Goal: Task Accomplishment & Management: Use online tool/utility

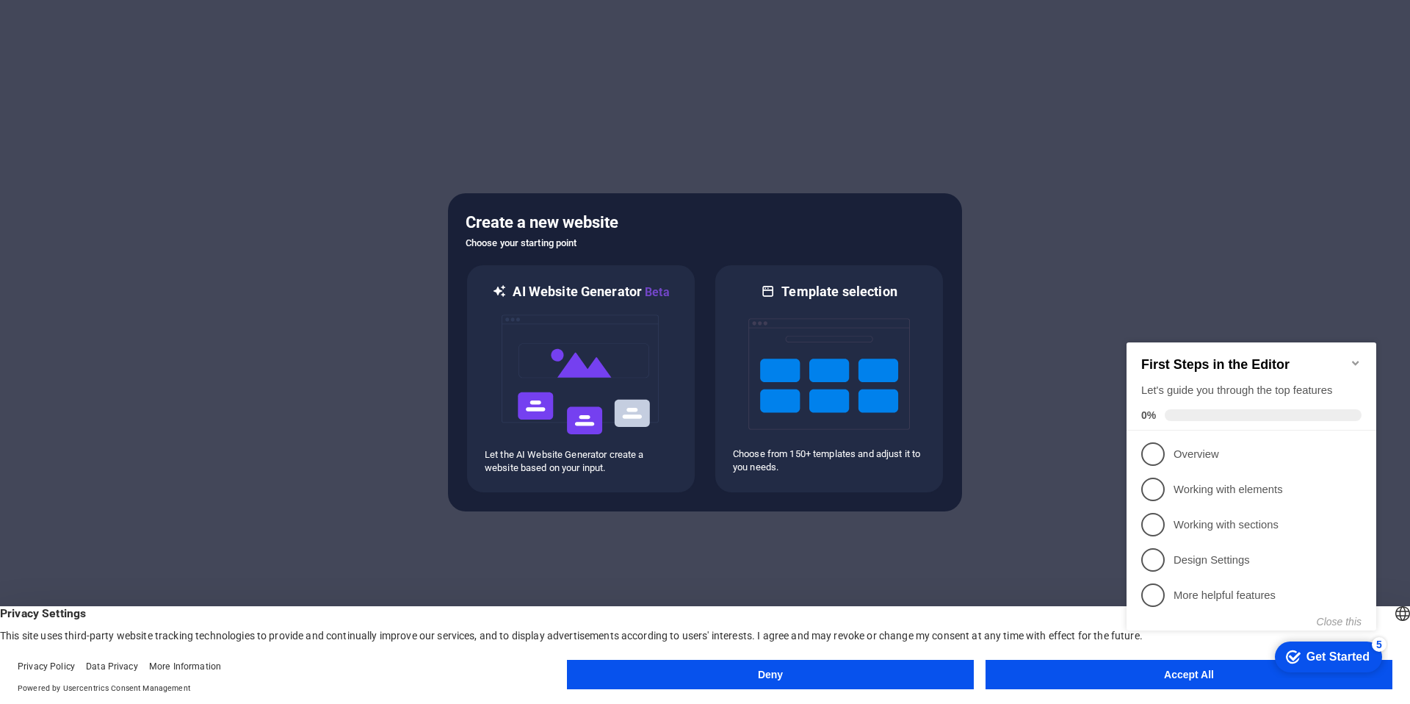
click at [1144, 681] on appcues-checklist "Contextual help checklist present on screen" at bounding box center [1254, 501] width 267 height 361
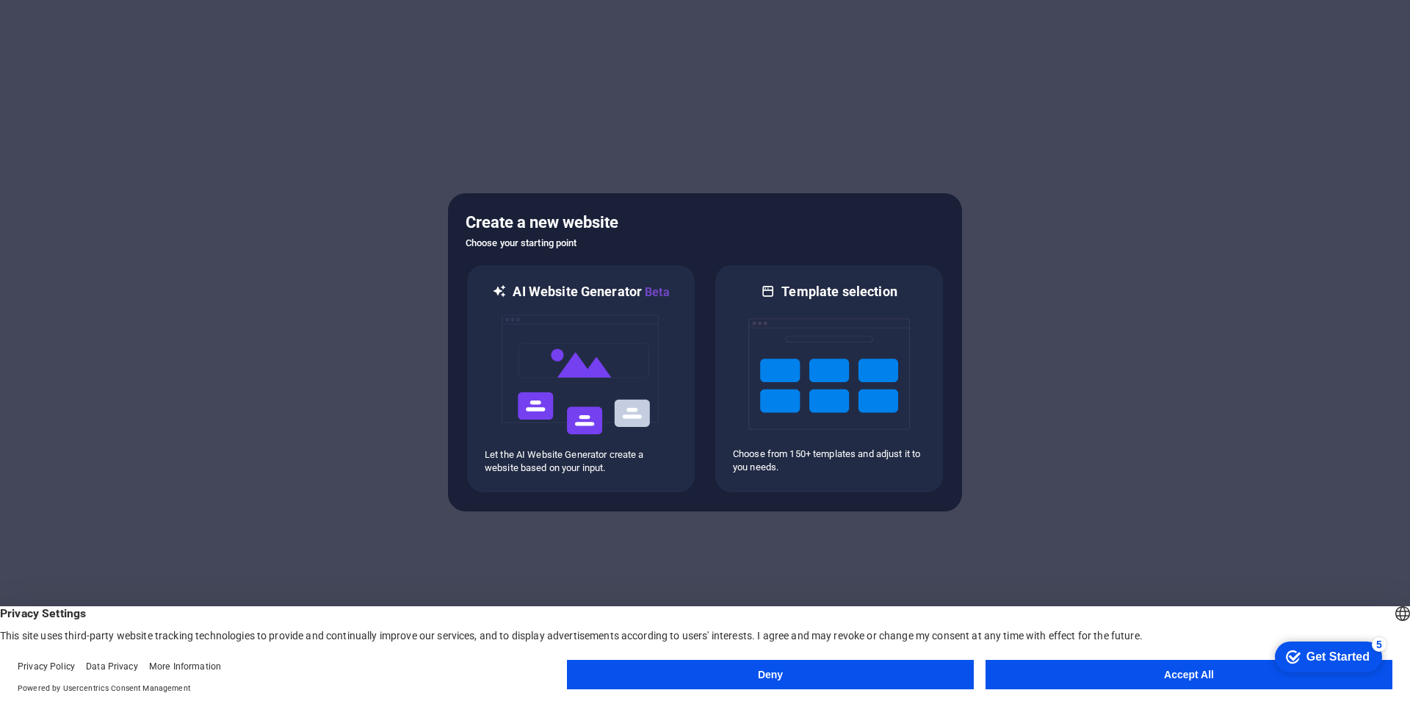
click at [1263, 681] on appcues-checklist "Contextual help checklist present on screen" at bounding box center [1325, 658] width 125 height 48
click at [1102, 668] on button "Accept All" at bounding box center [1189, 674] width 407 height 29
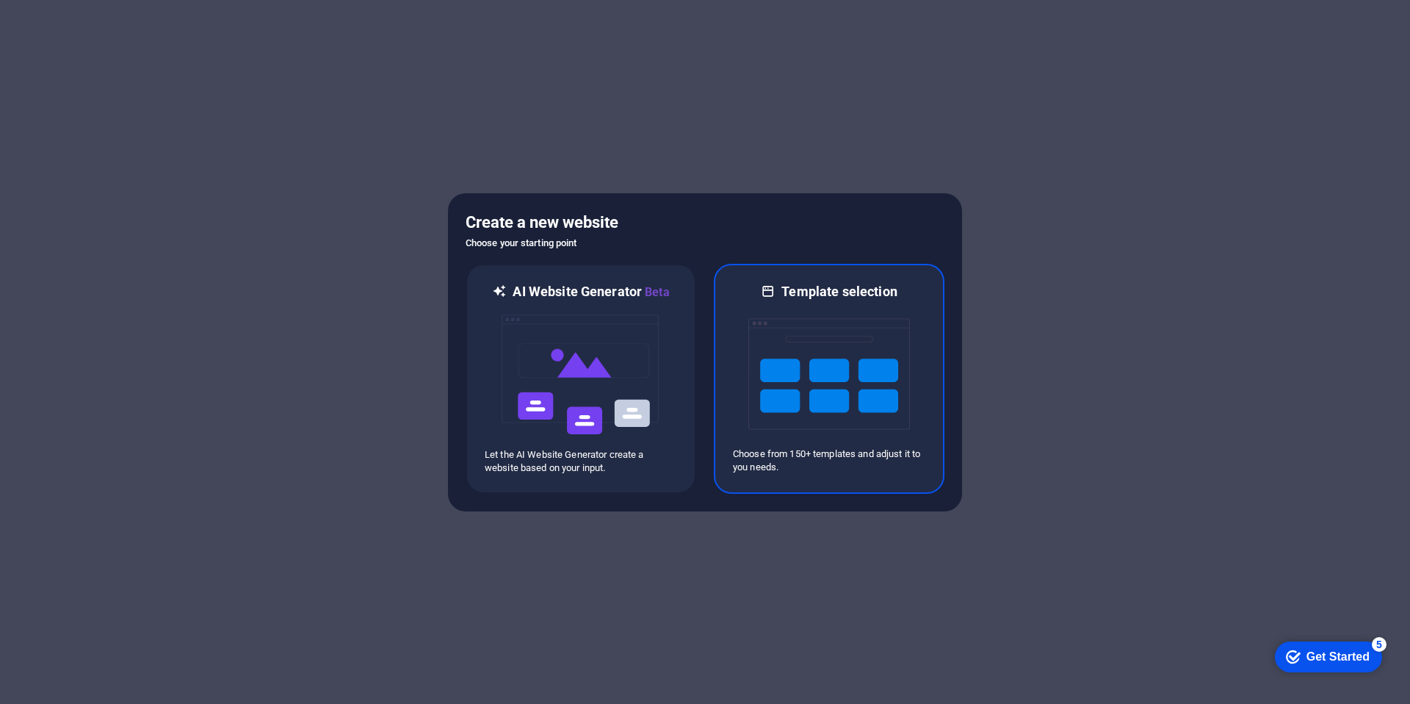
click at [841, 366] on img at bounding box center [829, 373] width 162 height 147
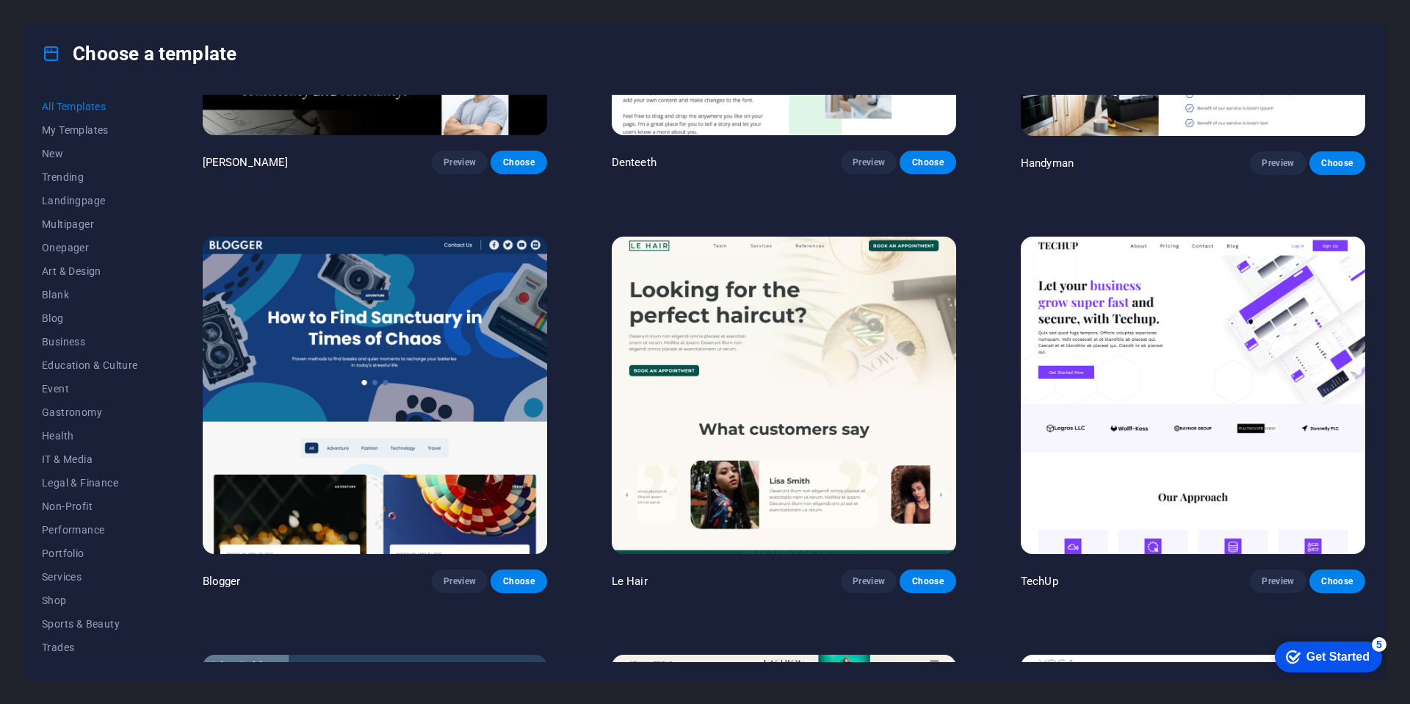
scroll to position [6554, 0]
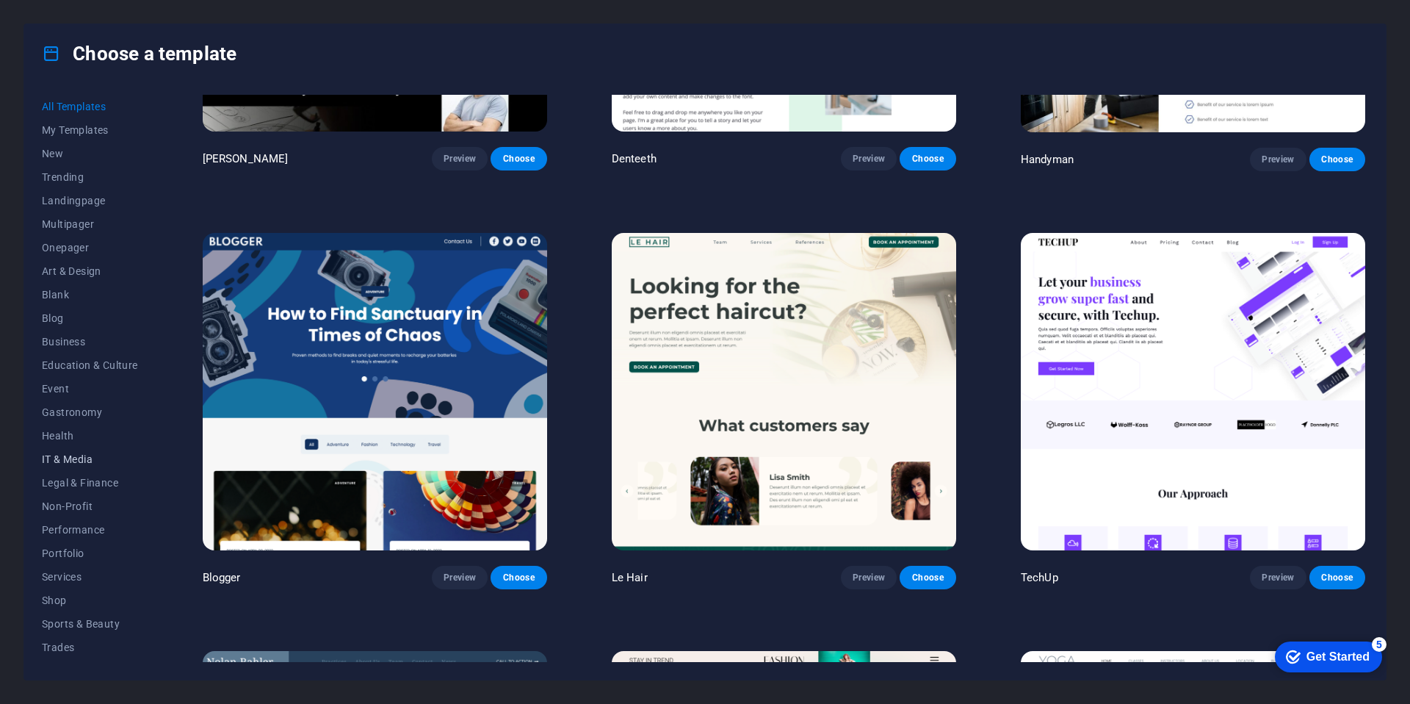
click at [71, 458] on span "IT & Media" at bounding box center [90, 459] width 96 height 12
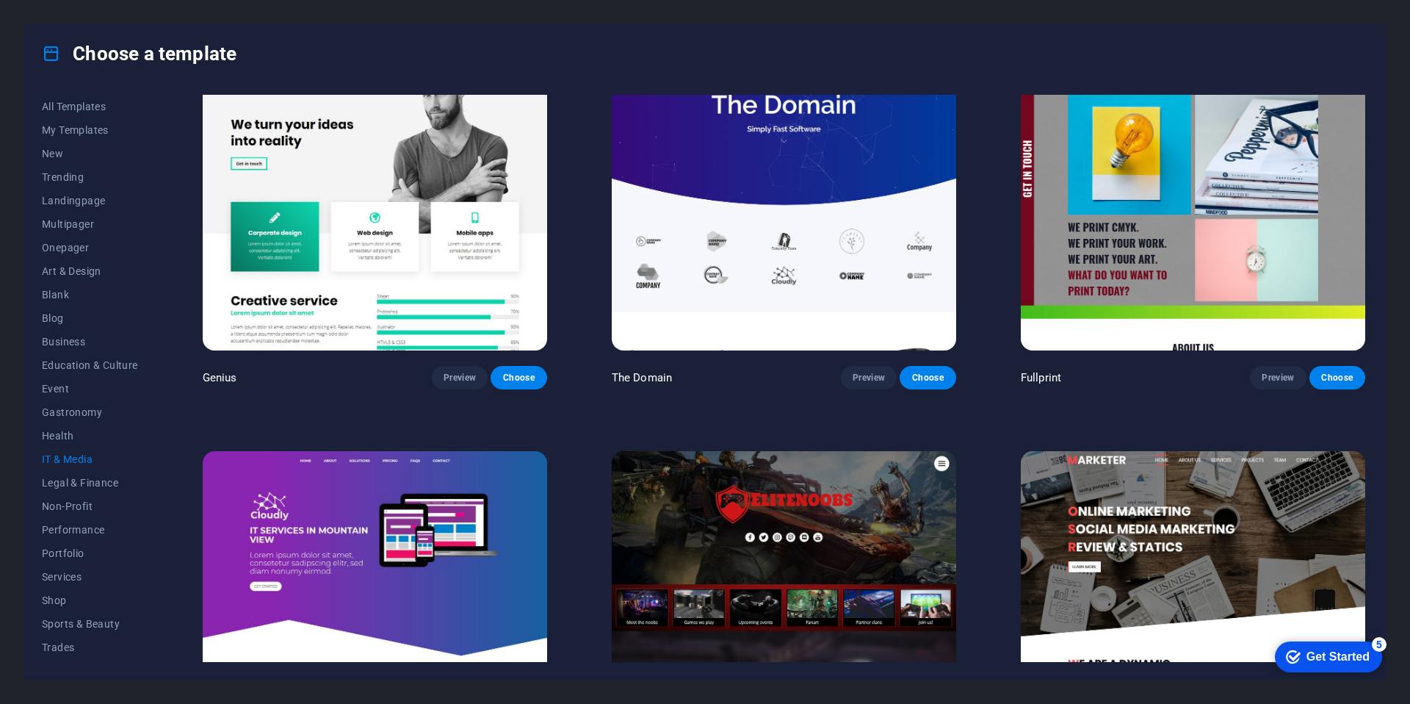
scroll to position [899, 0]
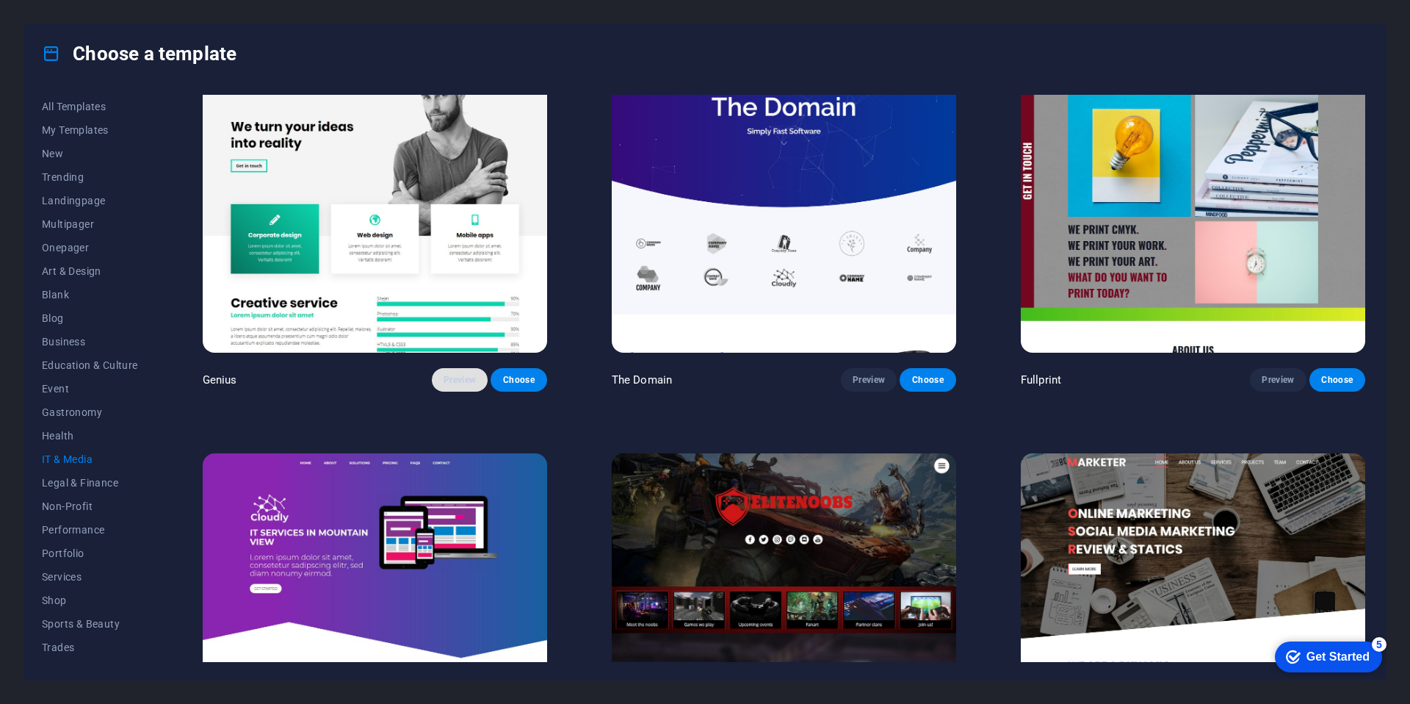
click at [457, 375] on span "Preview" at bounding box center [460, 380] width 32 height 12
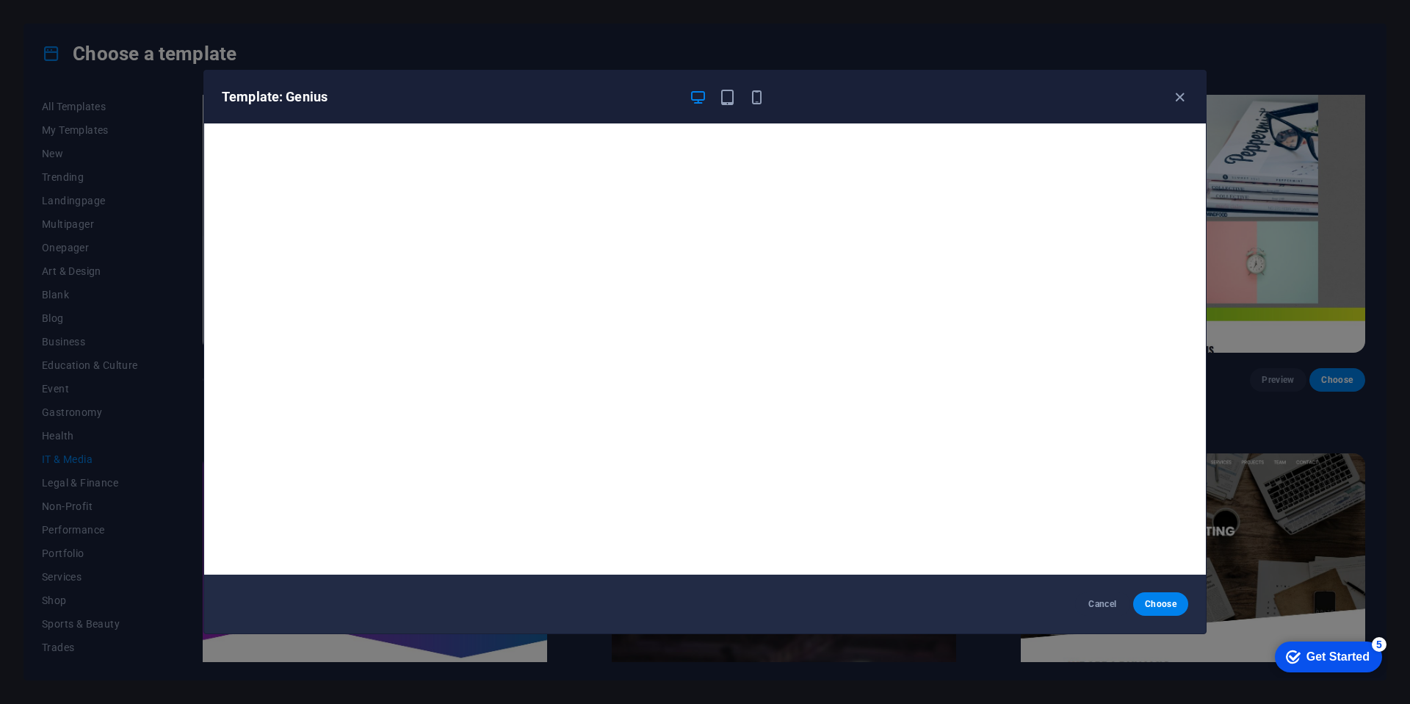
scroll to position [3, 0]
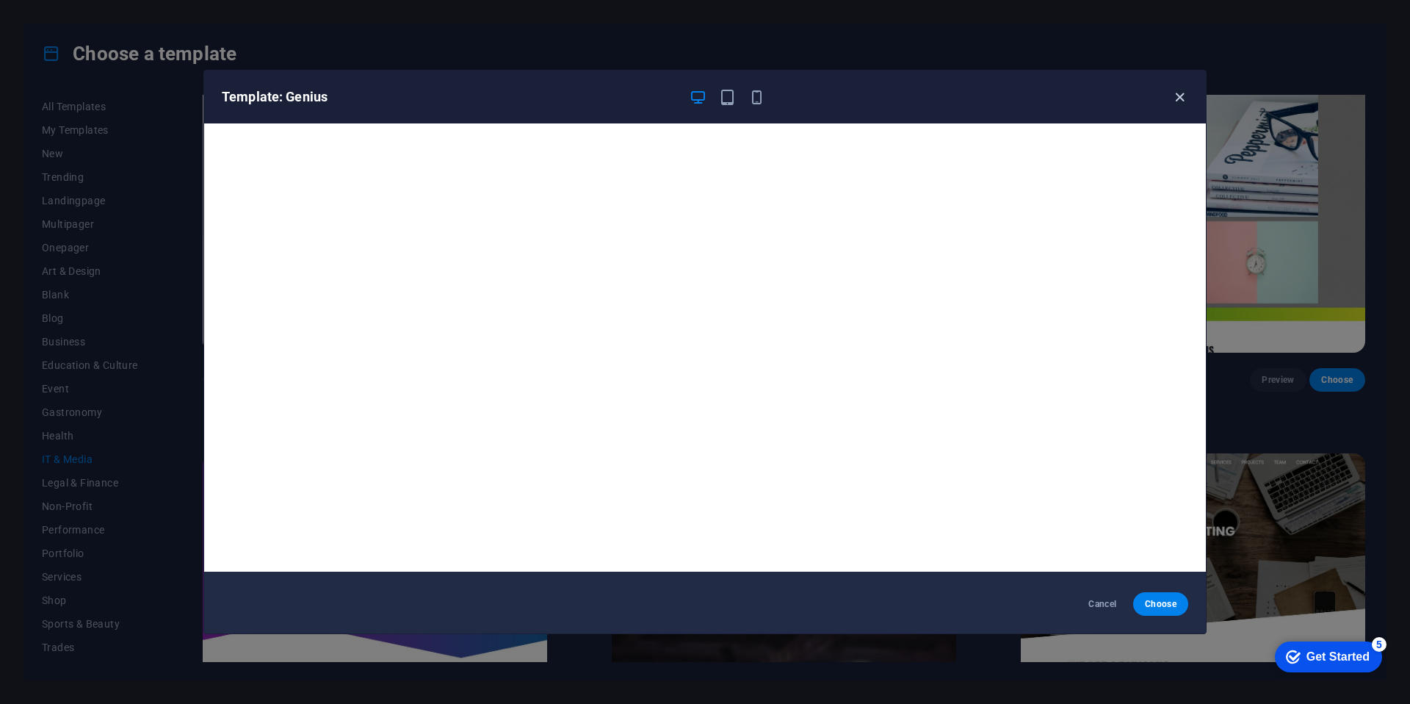
click at [1182, 100] on icon "button" at bounding box center [1179, 97] width 17 height 17
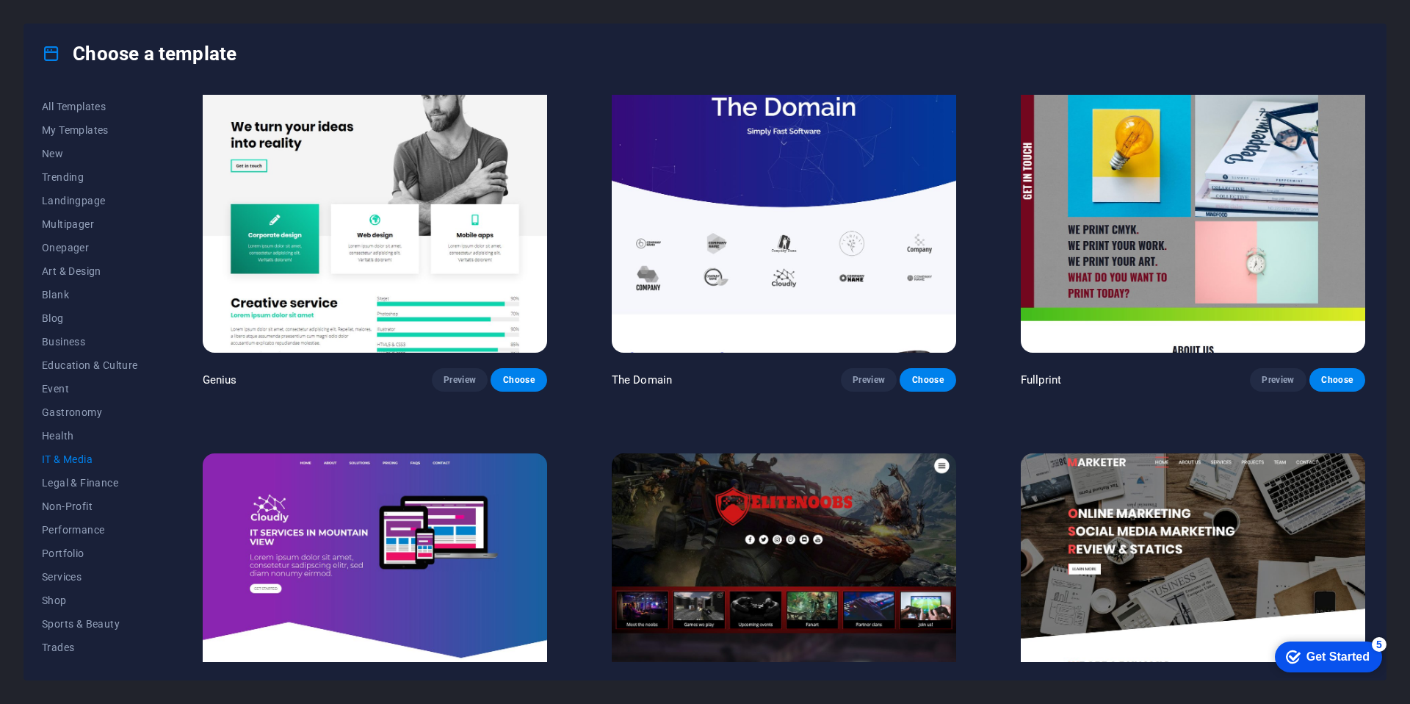
scroll to position [864, 0]
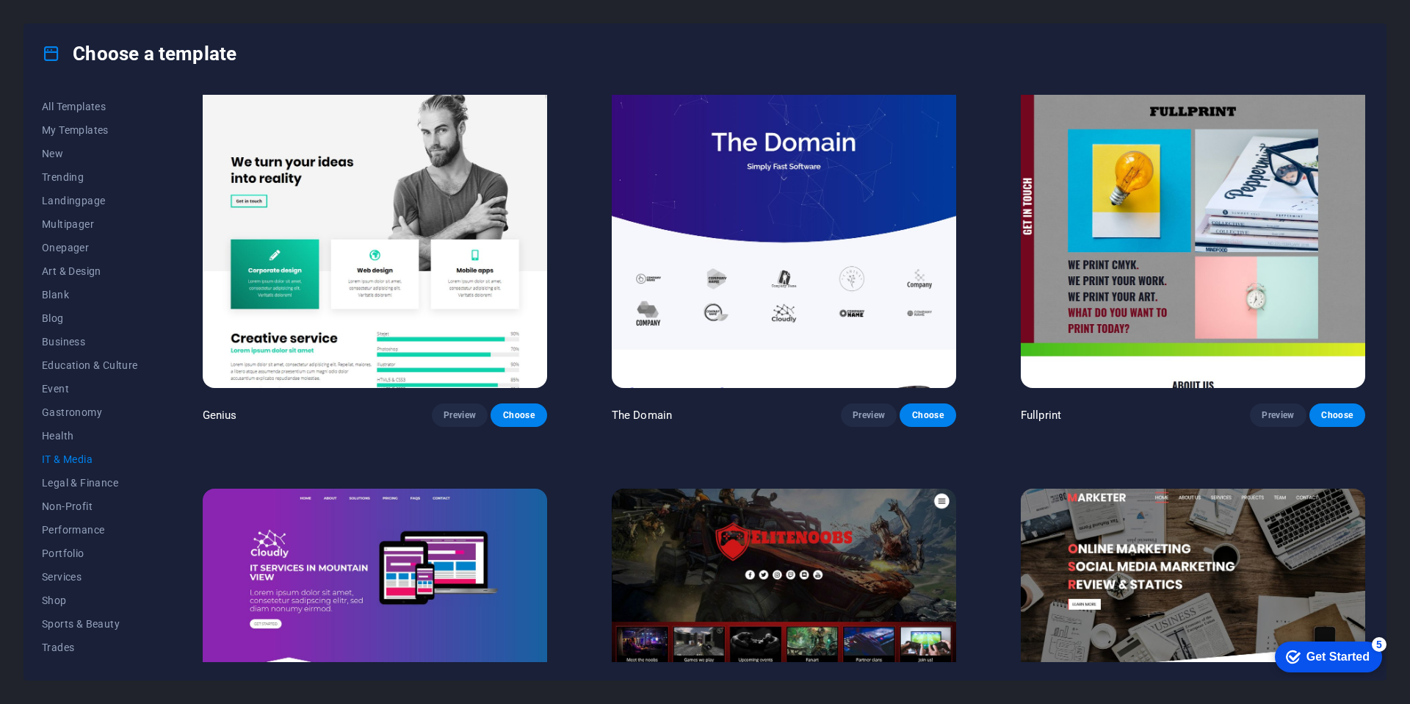
click at [803, 211] on img at bounding box center [784, 228] width 344 height 317
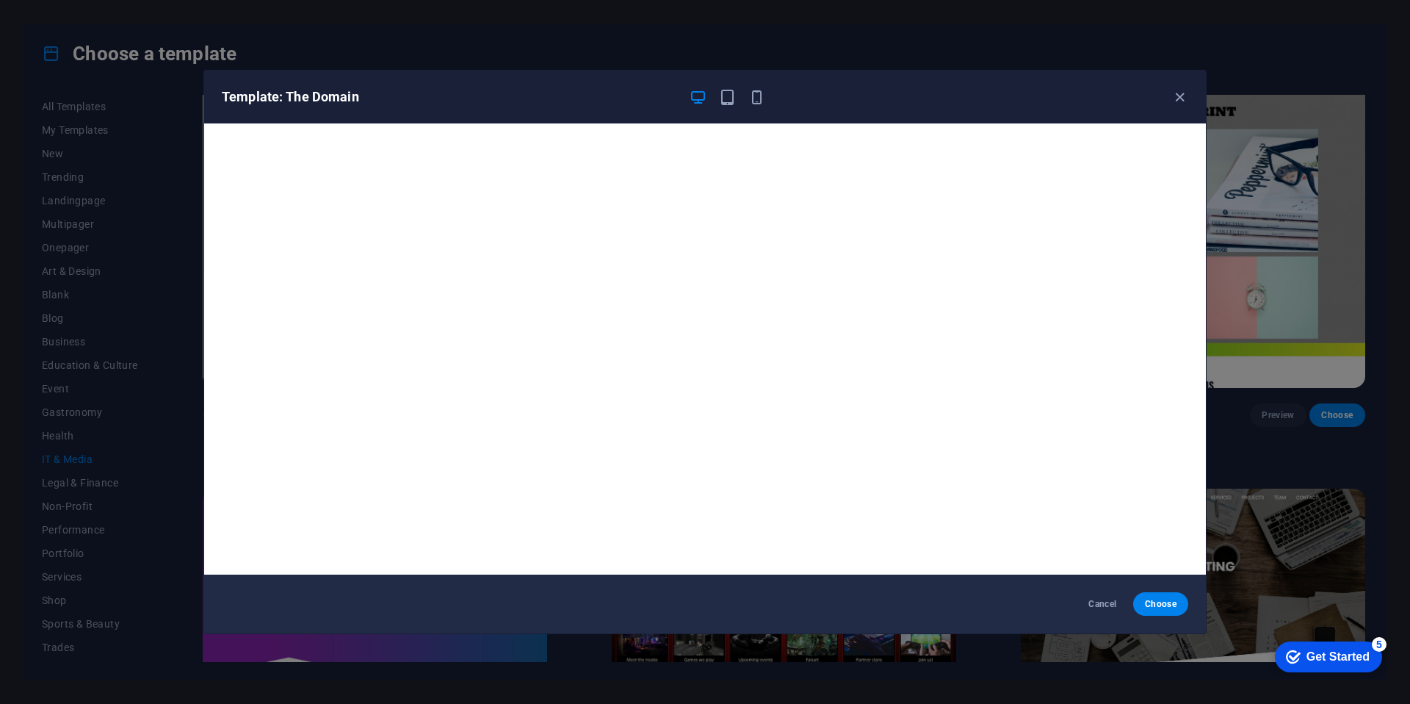
click at [1177, 106] on div "Template: The Domain" at bounding box center [705, 97] width 1002 height 53
click at [1178, 103] on icon "button" at bounding box center [1179, 97] width 17 height 17
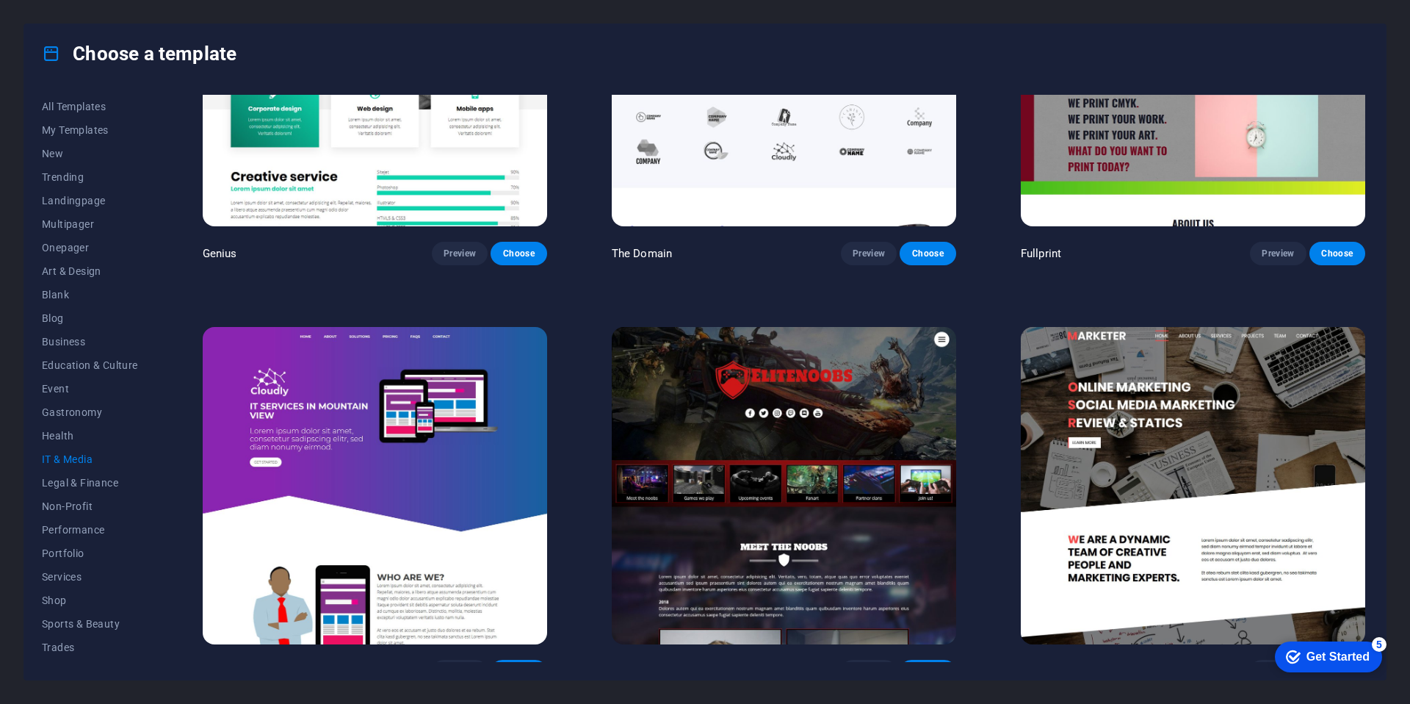
scroll to position [1038, 0]
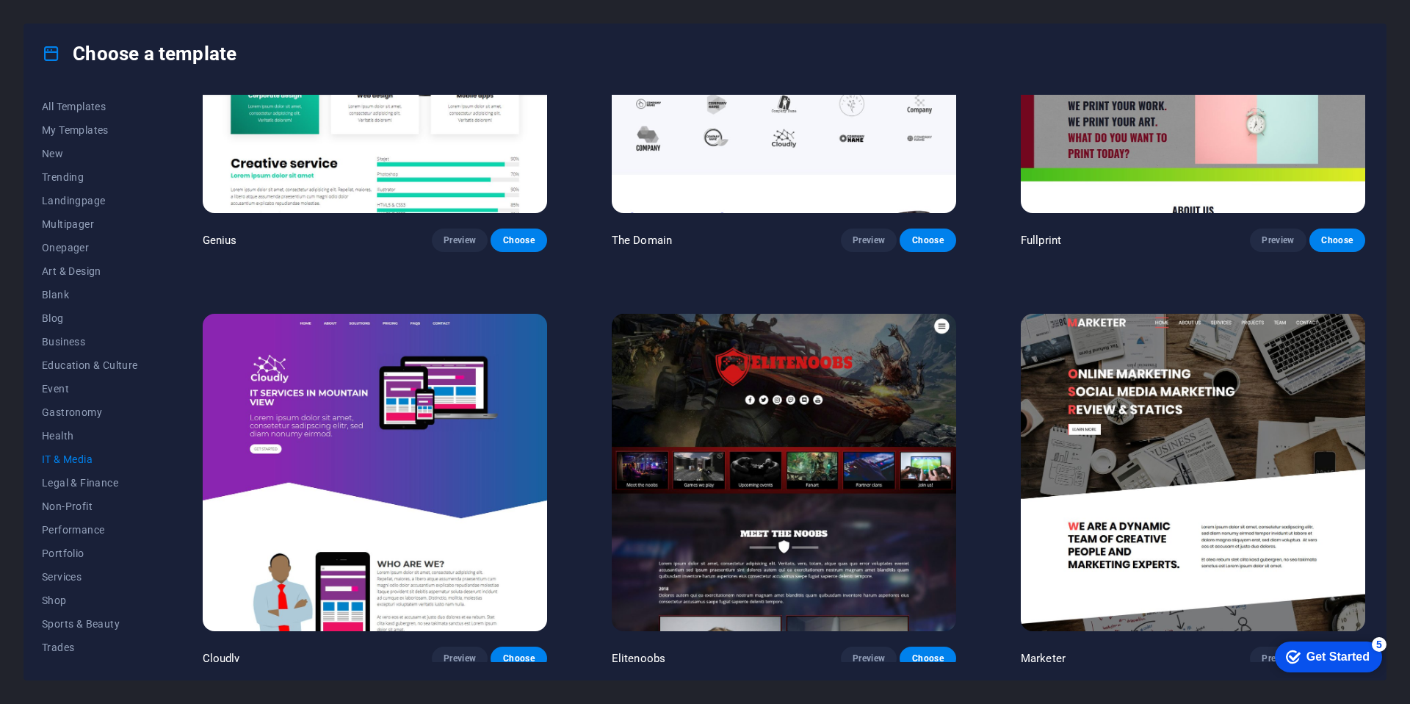
click at [1127, 404] on img at bounding box center [1193, 472] width 344 height 317
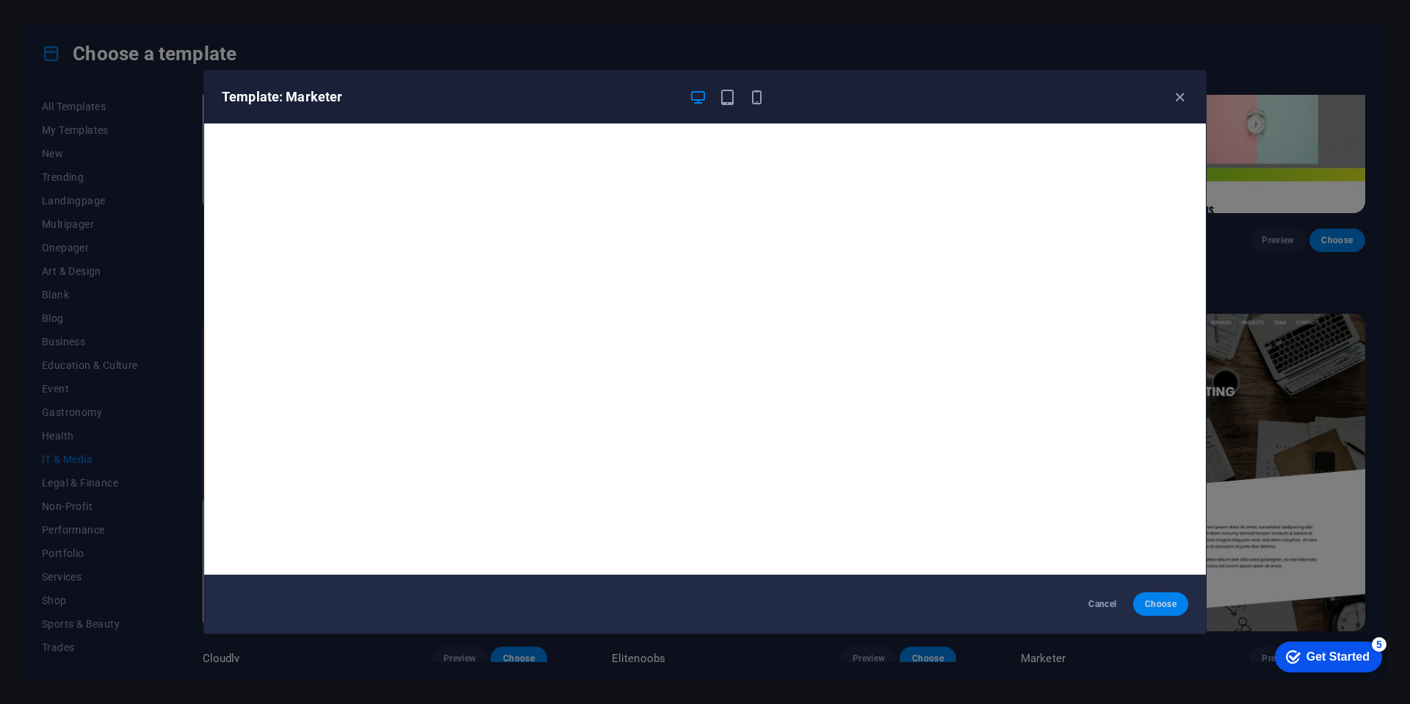
click at [1161, 599] on span "Choose" at bounding box center [1161, 604] width 32 height 12
